Goal: Information Seeking & Learning: Learn about a topic

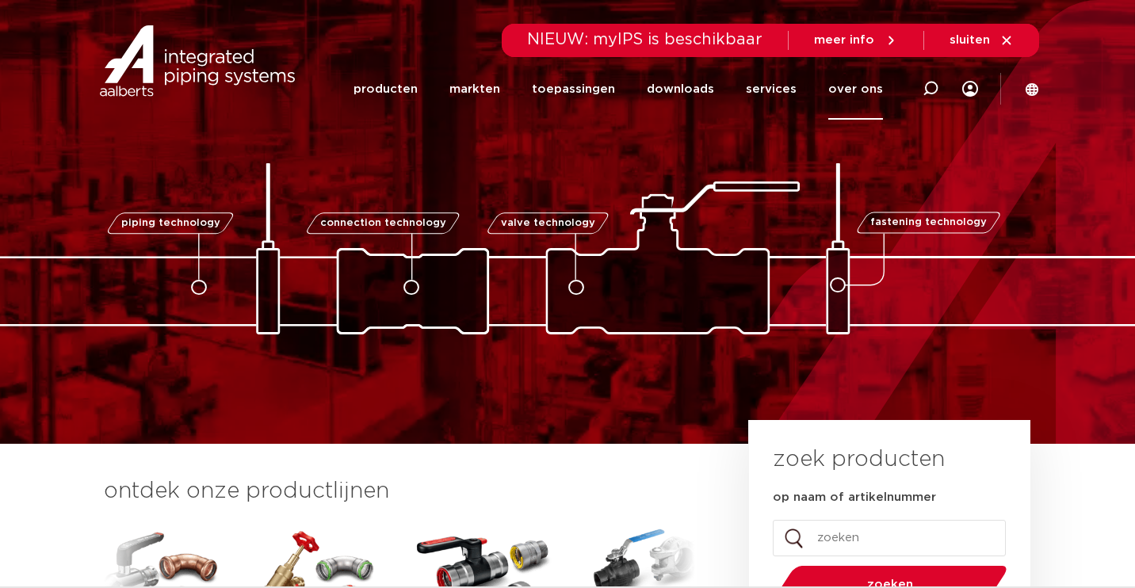
click at [854, 88] on link "over ons" at bounding box center [855, 89] width 55 height 61
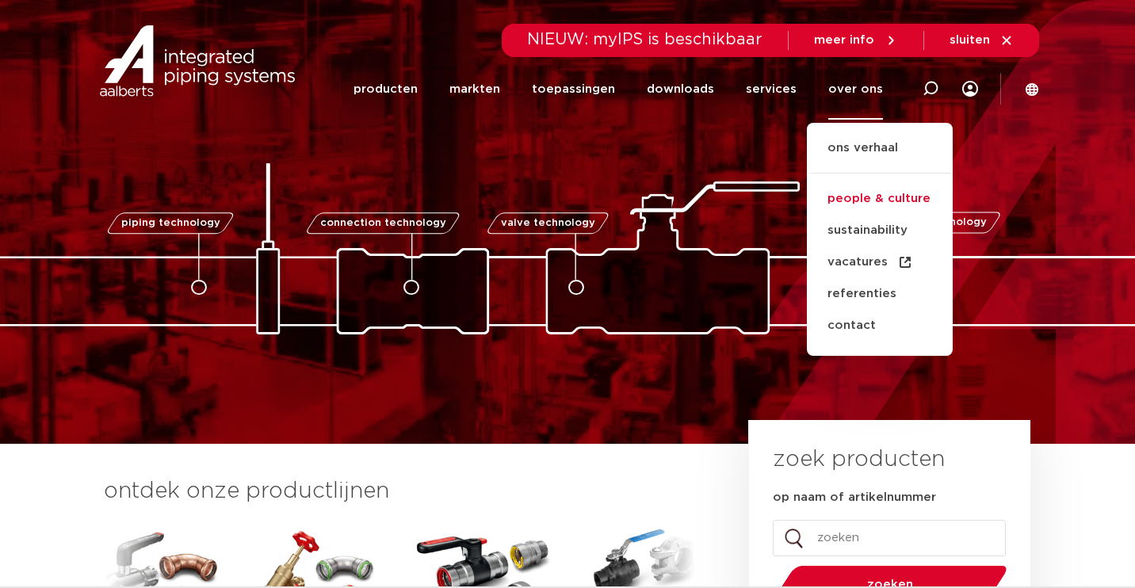
click at [870, 197] on link "people & culture" at bounding box center [880, 199] width 146 height 32
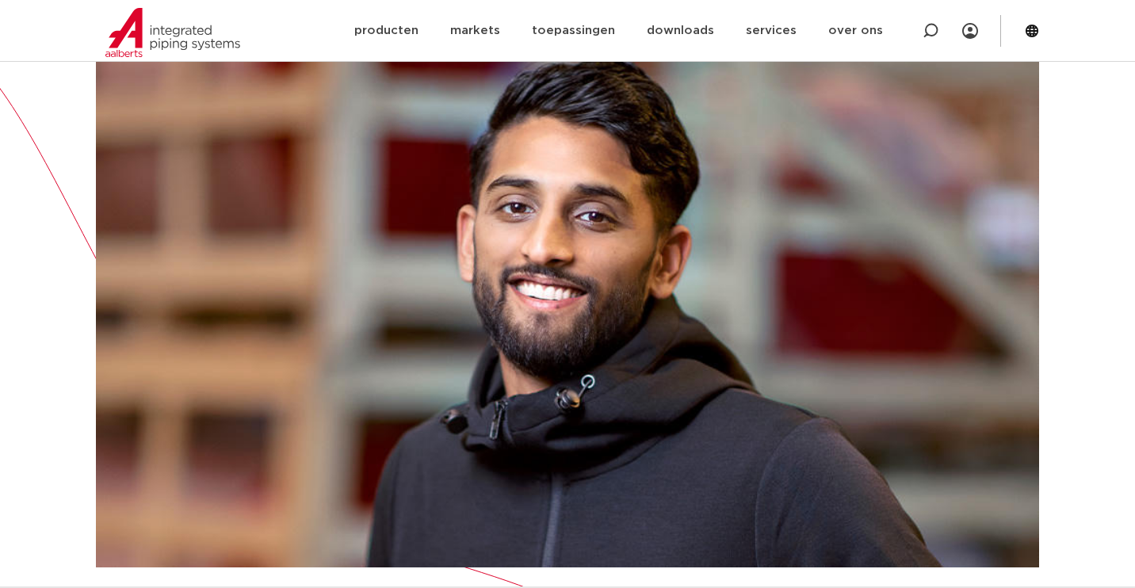
scroll to position [501, 0]
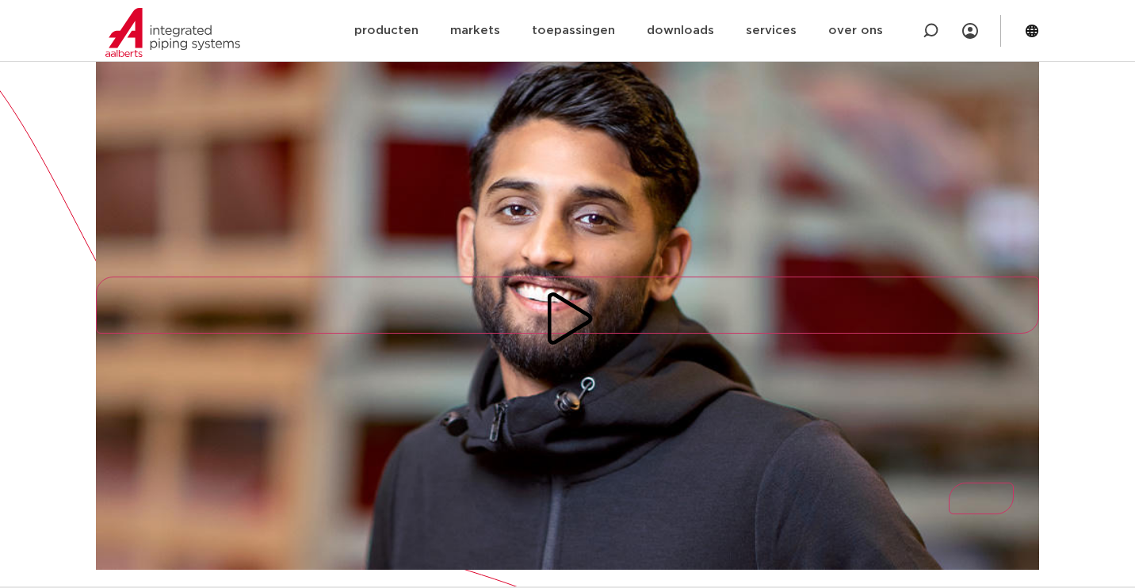
click at [574, 290] on icon "Play/Pause" at bounding box center [567, 318] width 57 height 57
click at [584, 277] on button "Play/Pause" at bounding box center [567, 305] width 943 height 57
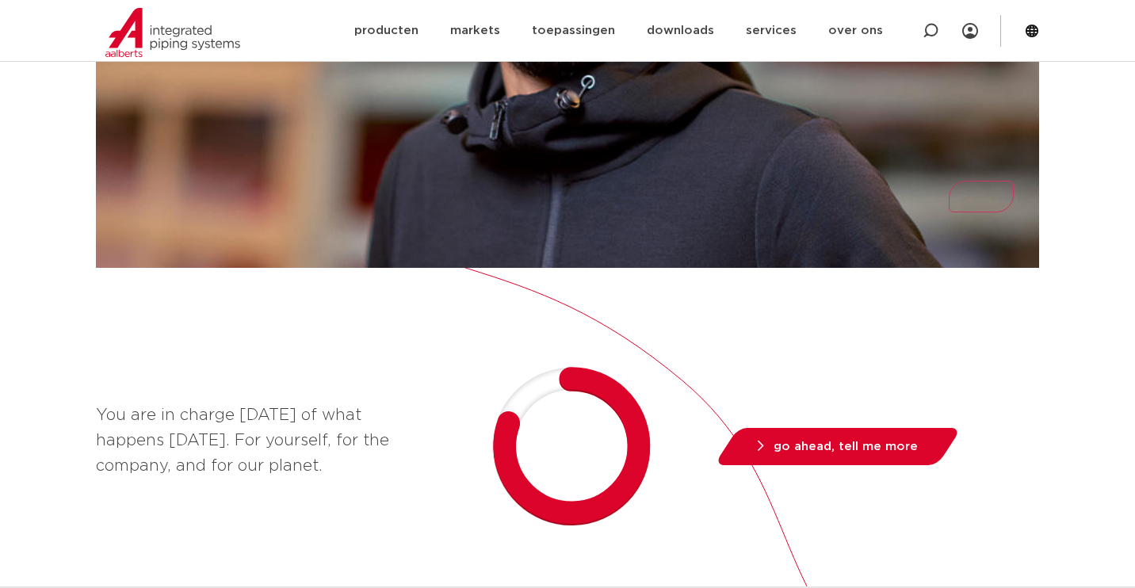
scroll to position [819, 0]
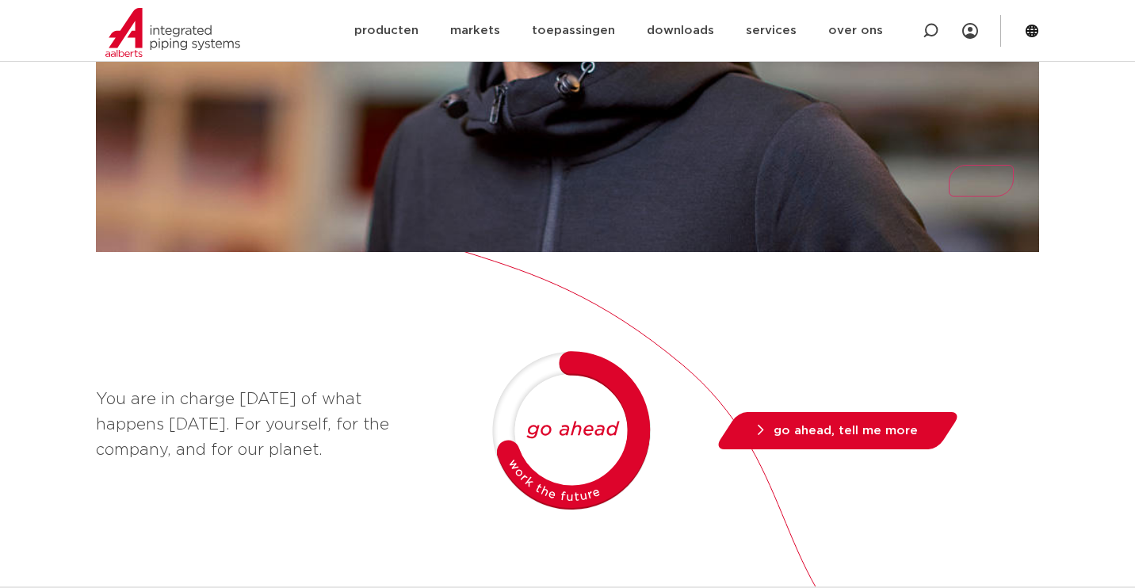
click at [994, 193] on icon "Mute/Unmute" at bounding box center [1003, 224] width 44 height 63
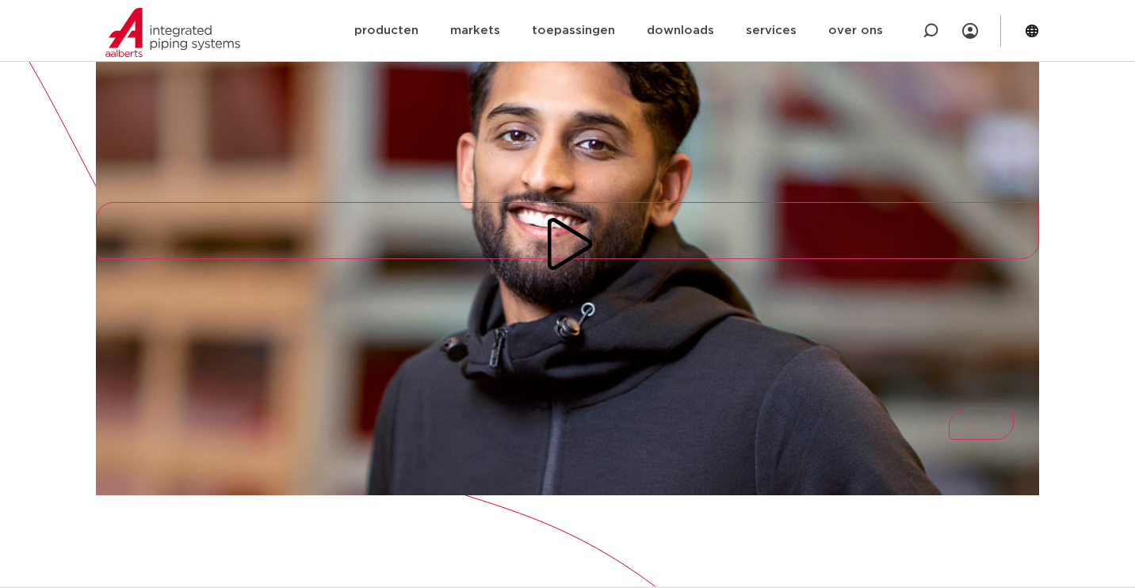
scroll to position [535, 0]
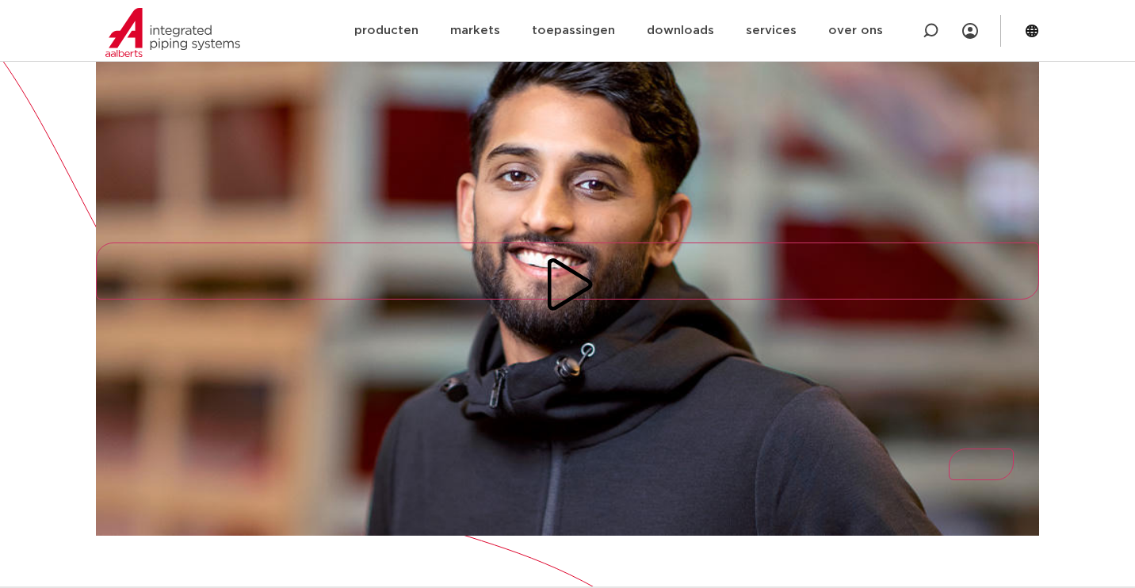
click at [575, 256] on icon "Play/Pause" at bounding box center [567, 284] width 57 height 57
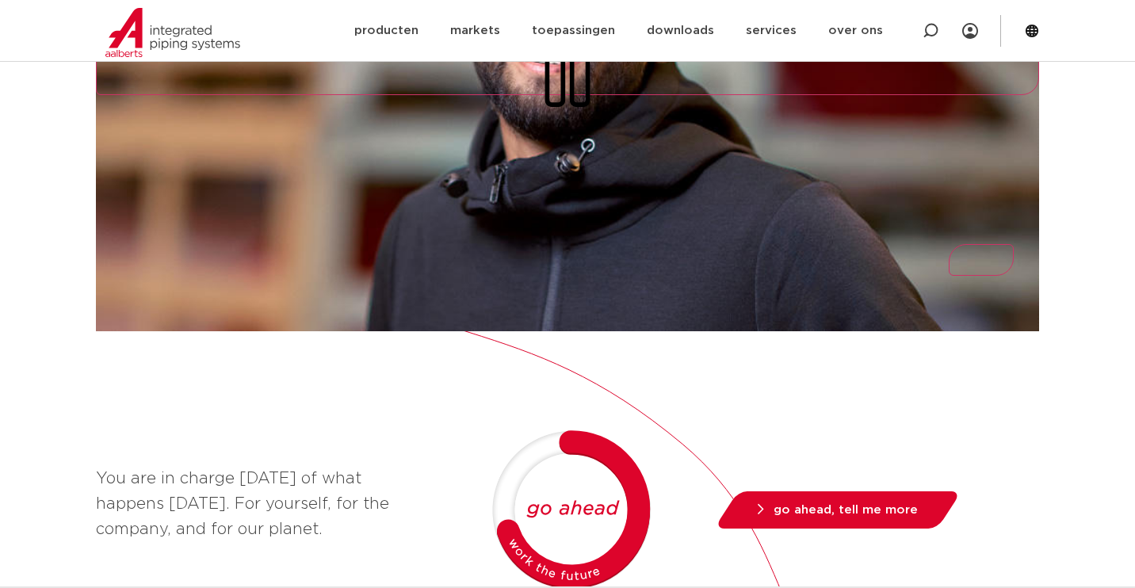
scroll to position [740, 0]
click at [997, 271] on icon "Mute/Unmute" at bounding box center [1003, 302] width 44 height 63
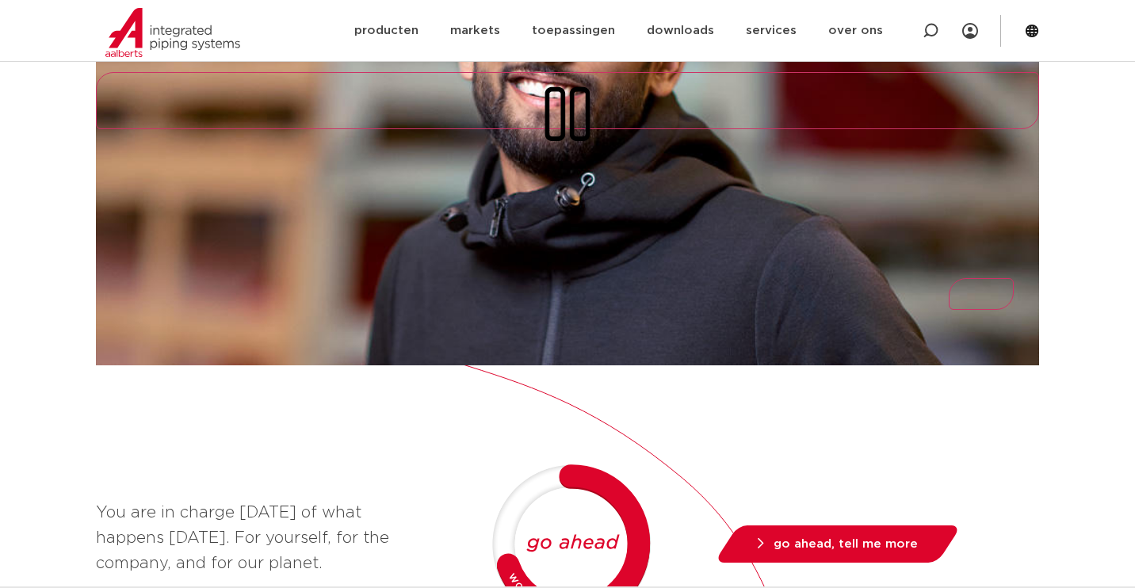
scroll to position [708, 0]
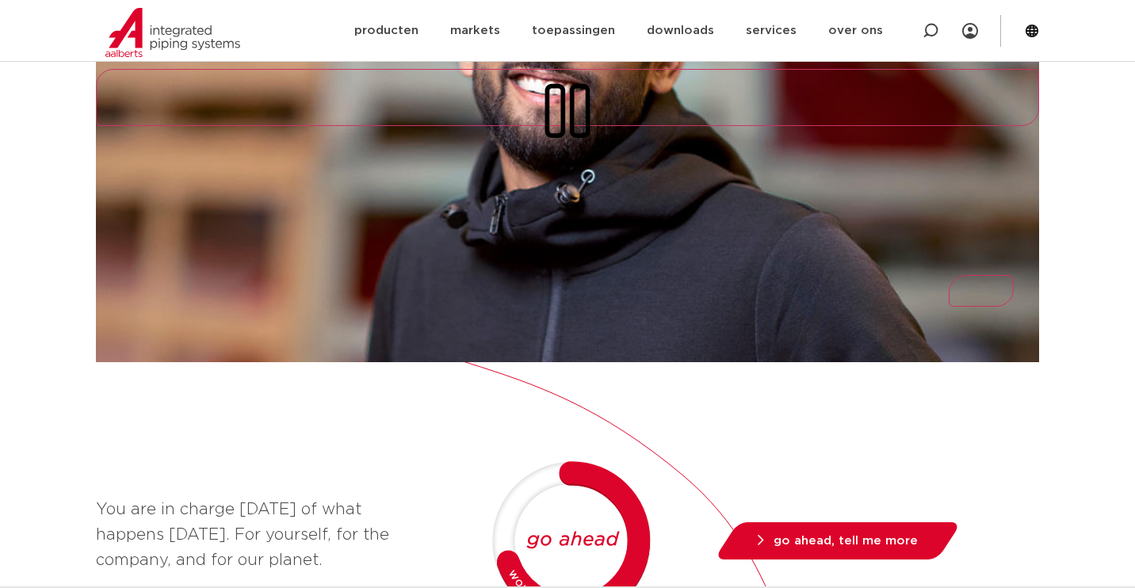
click at [571, 75] on button "Play/Pause" at bounding box center [567, 97] width 943 height 57
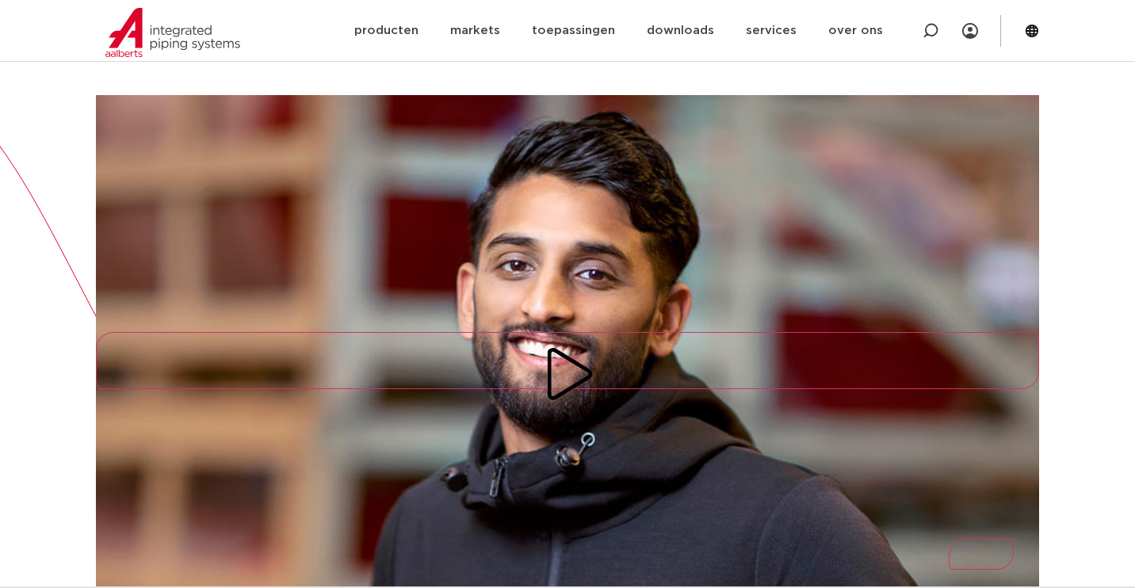
scroll to position [510, 0]
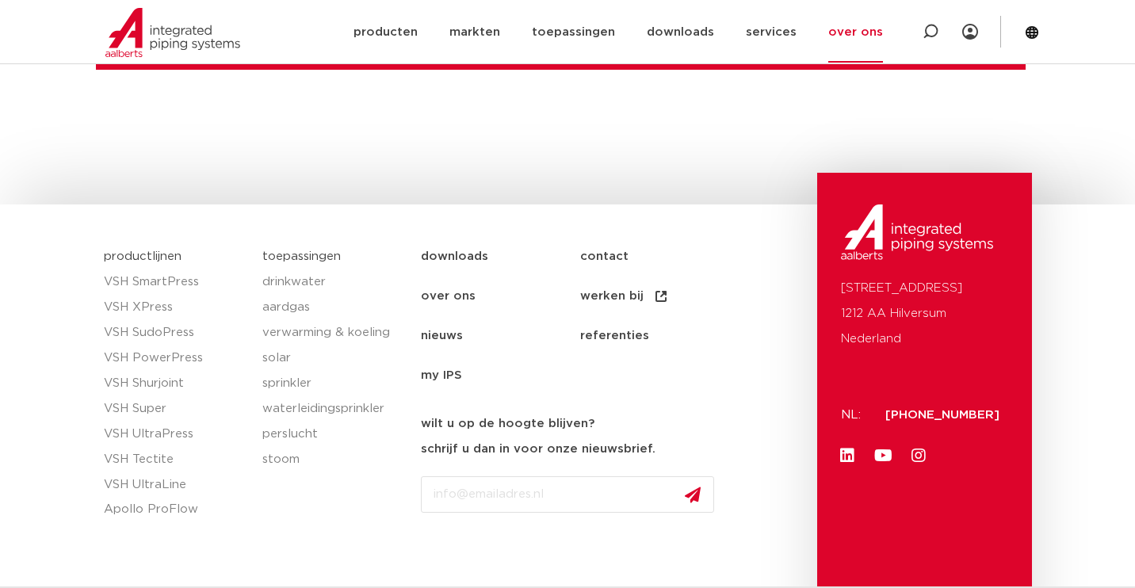
scroll to position [4308, 0]
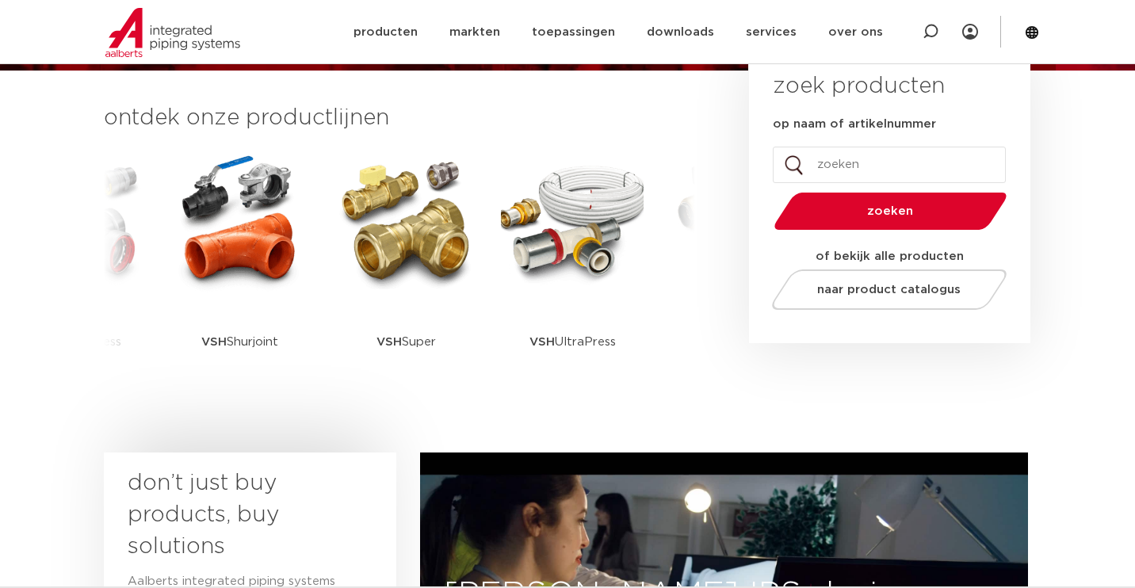
scroll to position [310, 0]
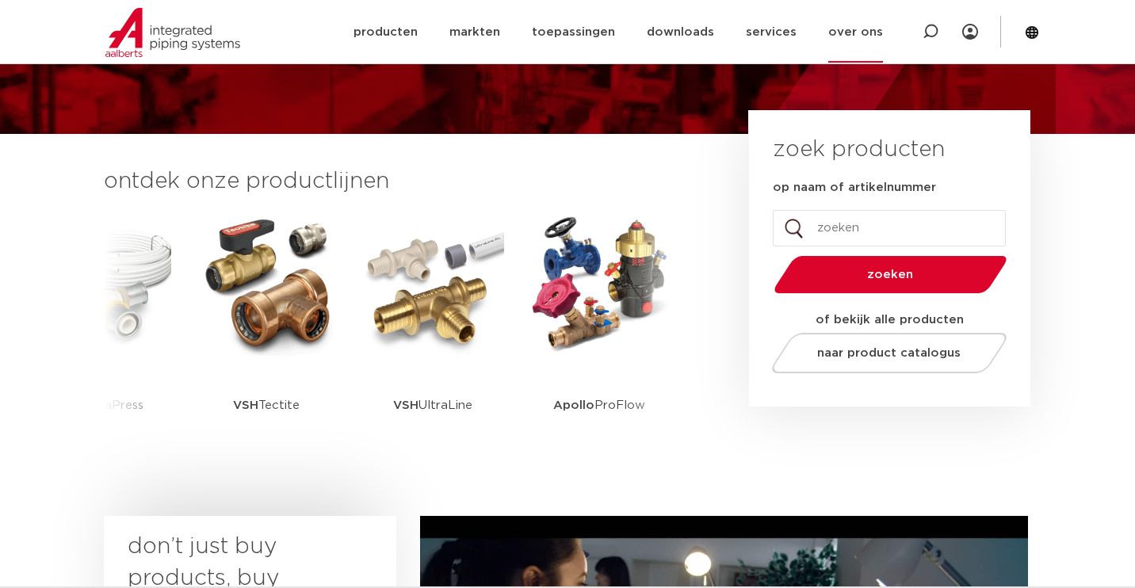
click at [871, 25] on link "over ons" at bounding box center [855, 32] width 55 height 61
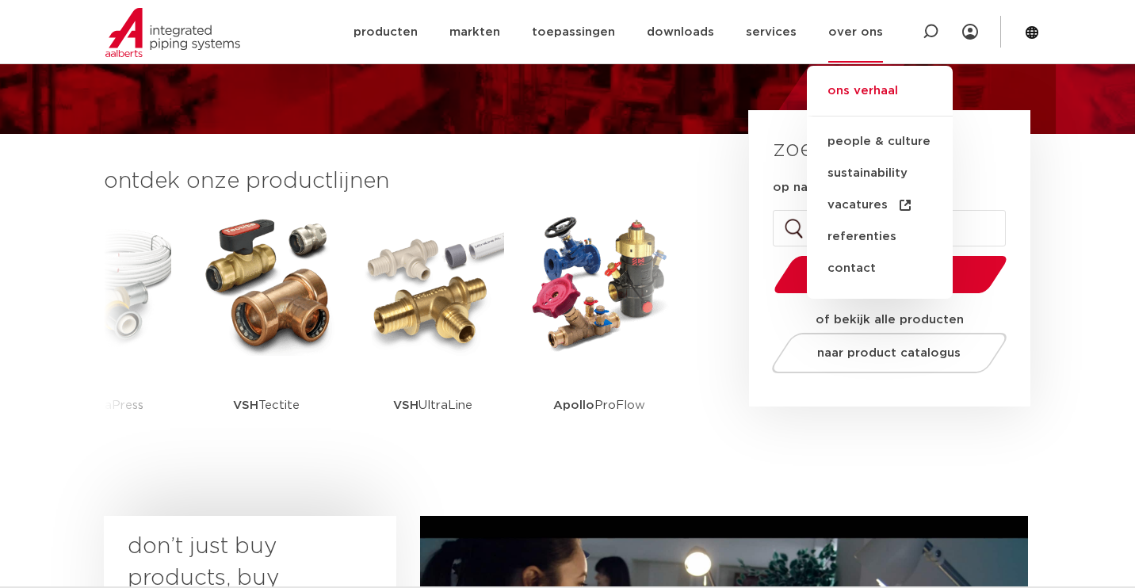
click at [863, 86] on link "ons verhaal" at bounding box center [880, 99] width 146 height 35
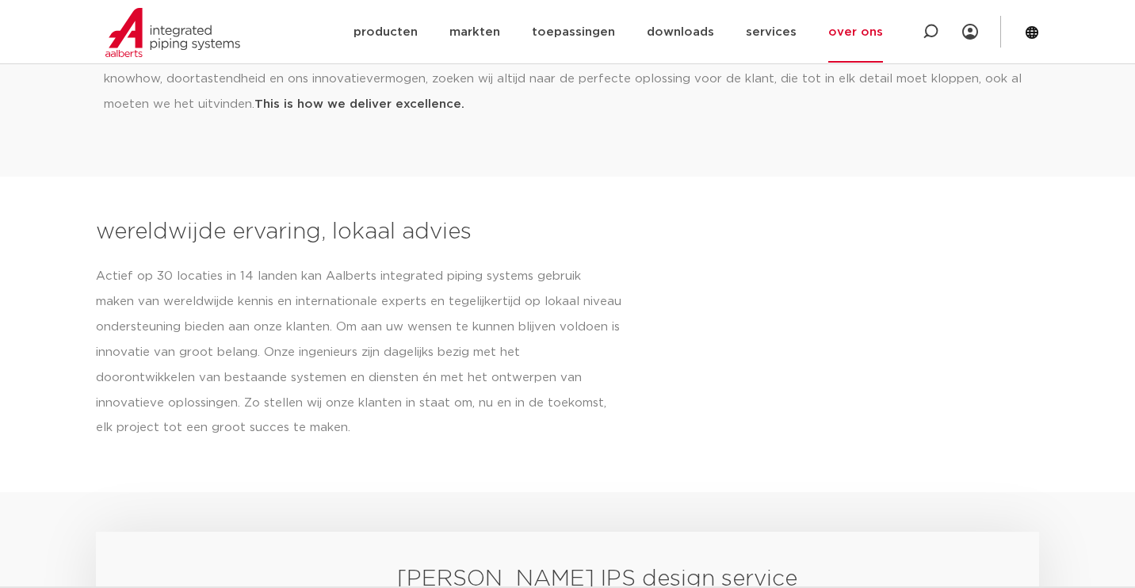
scroll to position [375, 0]
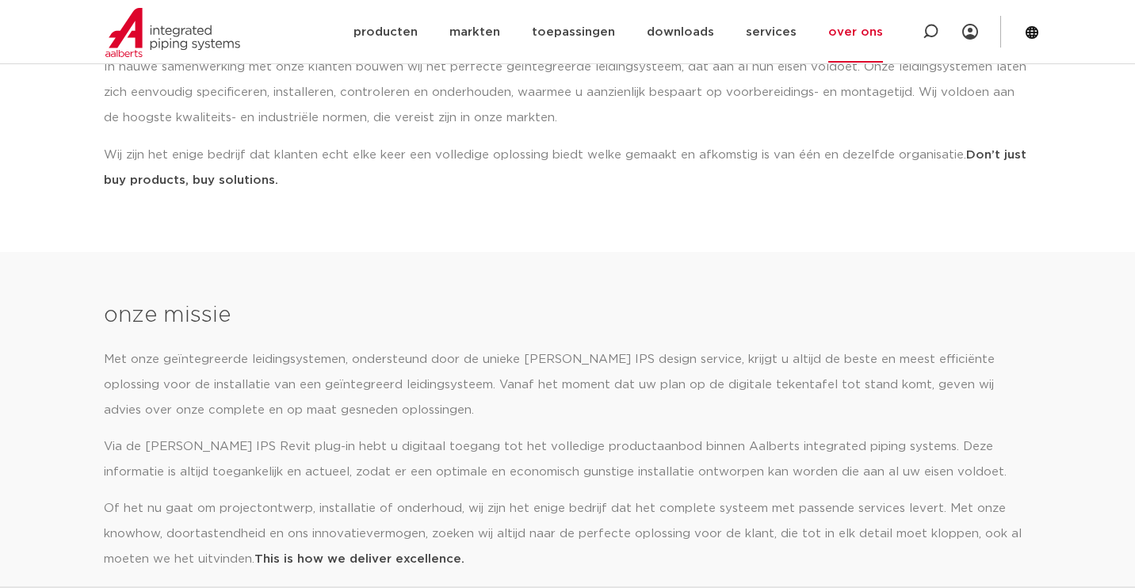
click at [869, 25] on link "over ons" at bounding box center [855, 32] width 55 height 61
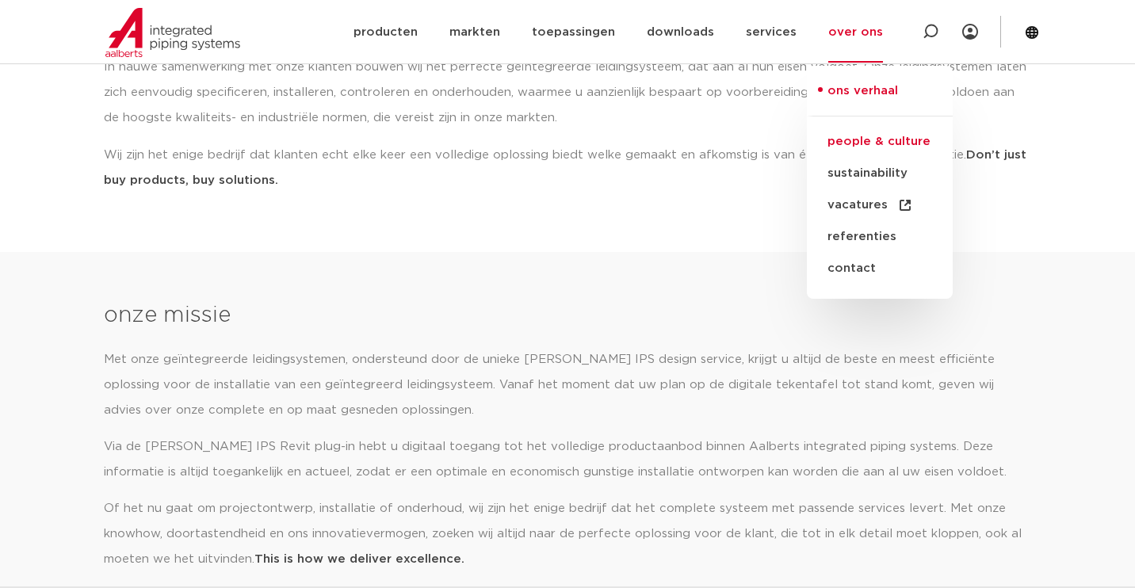
click at [854, 143] on link "people & culture" at bounding box center [880, 142] width 146 height 32
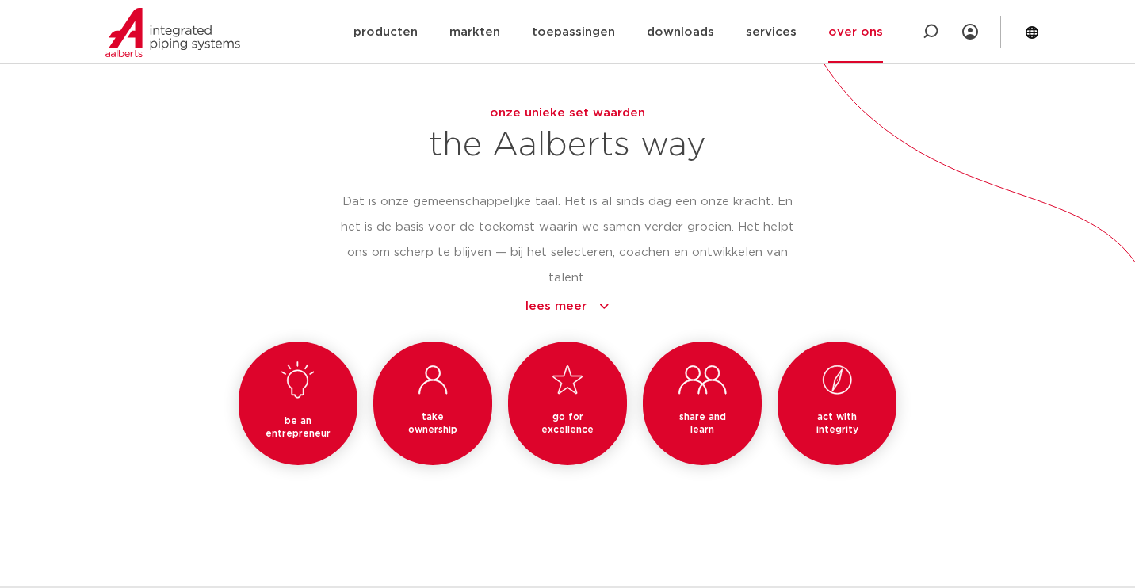
scroll to position [1372, 0]
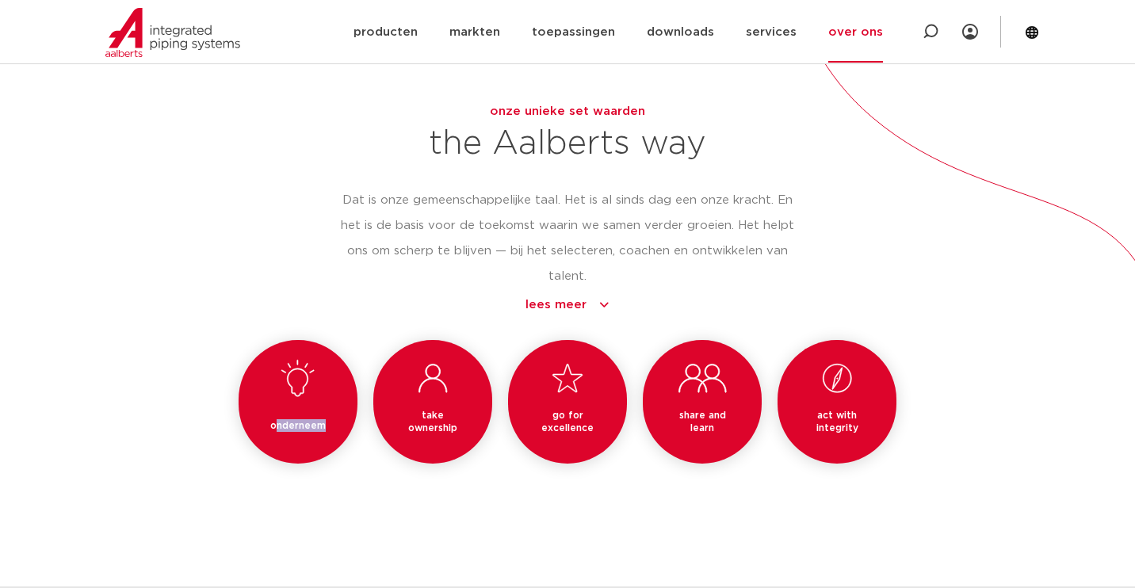
drag, startPoint x: 277, startPoint y: 423, endPoint x: 327, endPoint y: 423, distance: 50.7
click at [327, 423] on h3 "onderneem" at bounding box center [298, 425] width 81 height 13
